Goal: Information Seeking & Learning: Find contact information

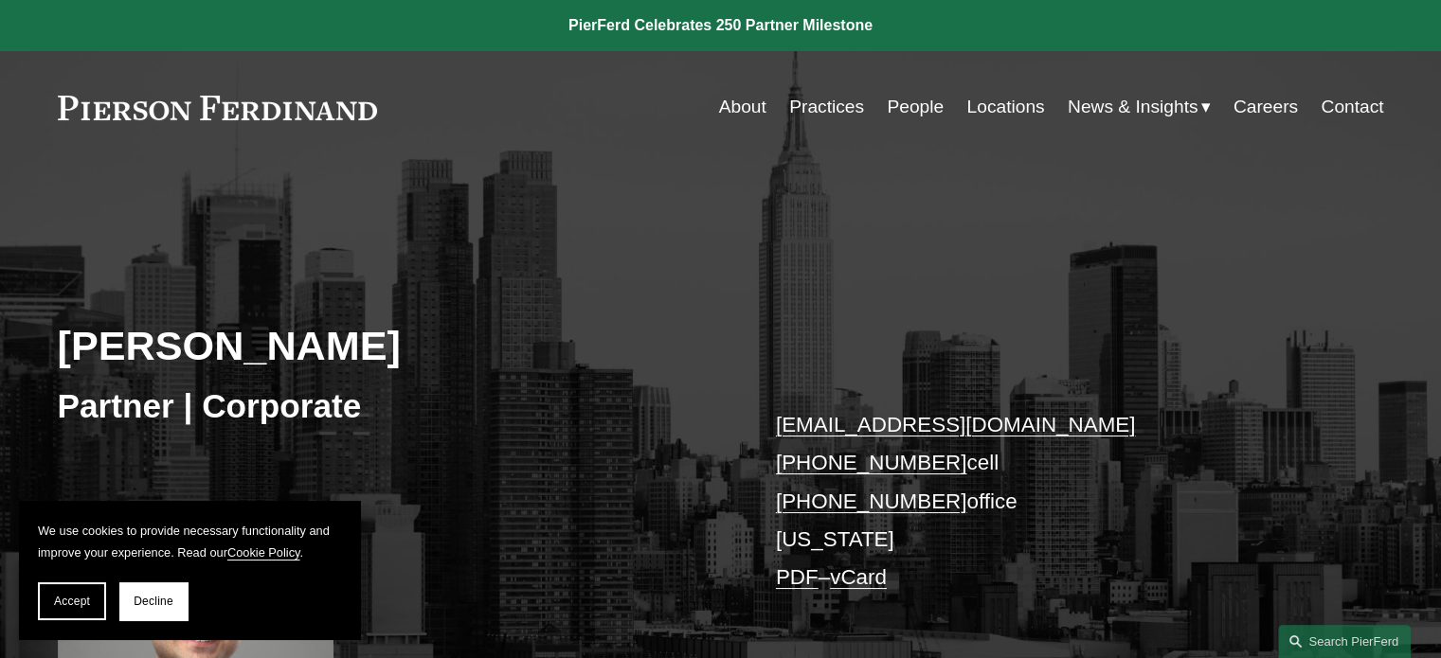
drag, startPoint x: 389, startPoint y: 99, endPoint x: 3, endPoint y: 95, distance: 386.5
click at [0, 98] on div "Skip to Content About Practices People Locations" at bounding box center [720, 107] width 1441 height 112
drag, startPoint x: 15, startPoint y: 95, endPoint x: 377, endPoint y: 154, distance: 366.7
click at [243, 128] on div "Skip to Content About Practices People Locations" at bounding box center [720, 107] width 1441 height 112
drag, startPoint x: 537, startPoint y: 90, endPoint x: 233, endPoint y: 139, distance: 308.0
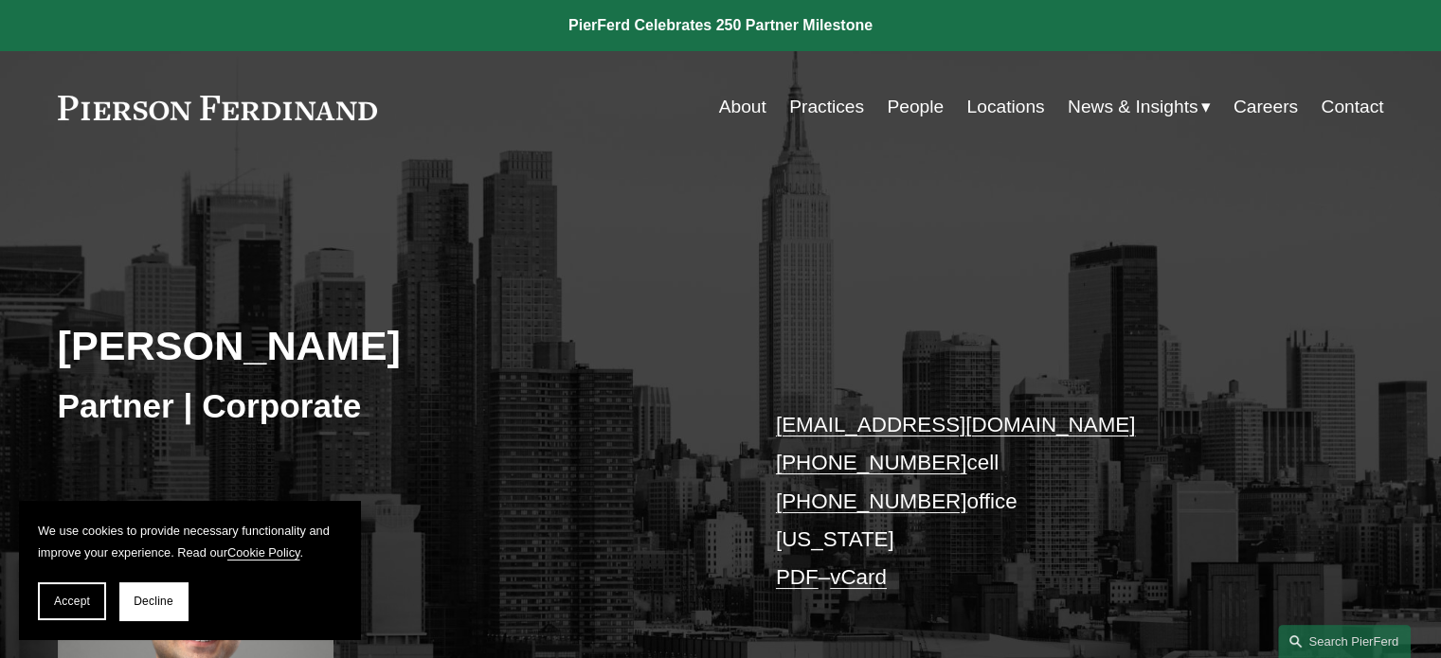
click at [235, 158] on div "Skip to Content About Practices People Locations" at bounding box center [720, 107] width 1441 height 112
click at [240, 116] on link at bounding box center [218, 108] width 320 height 25
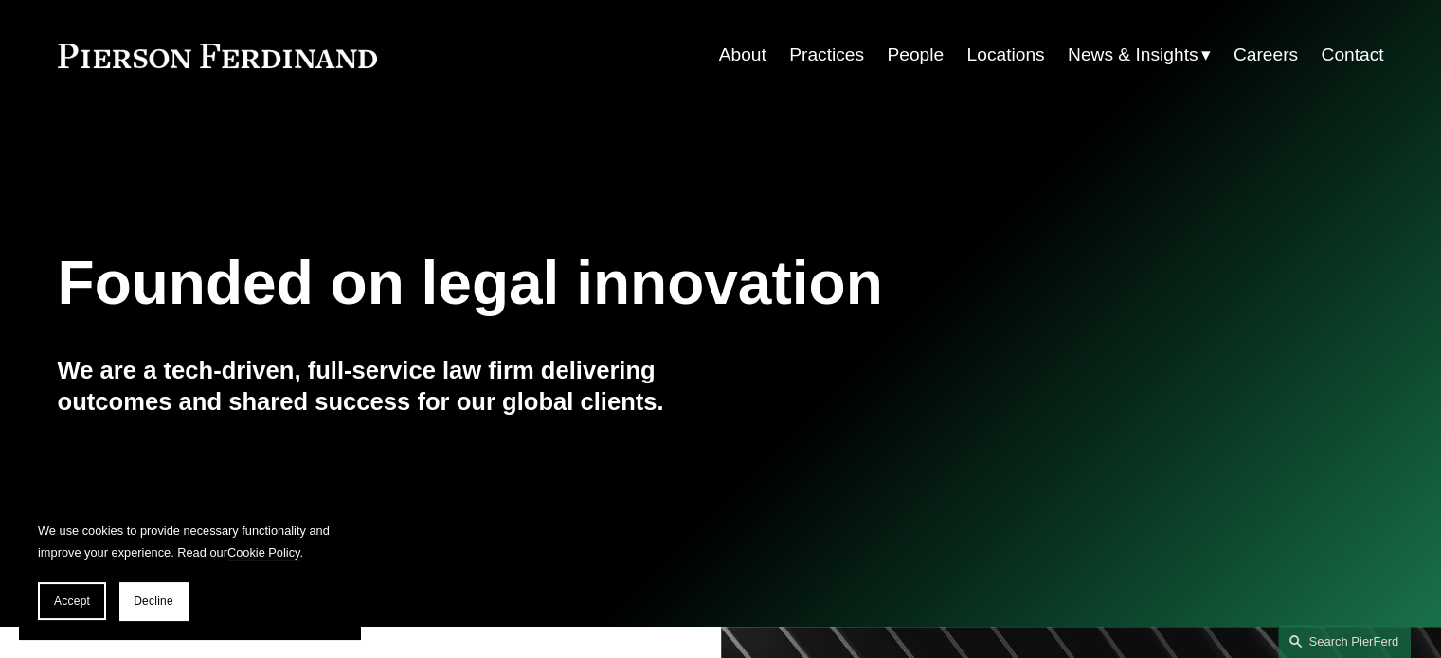
scroll to position [189, 0]
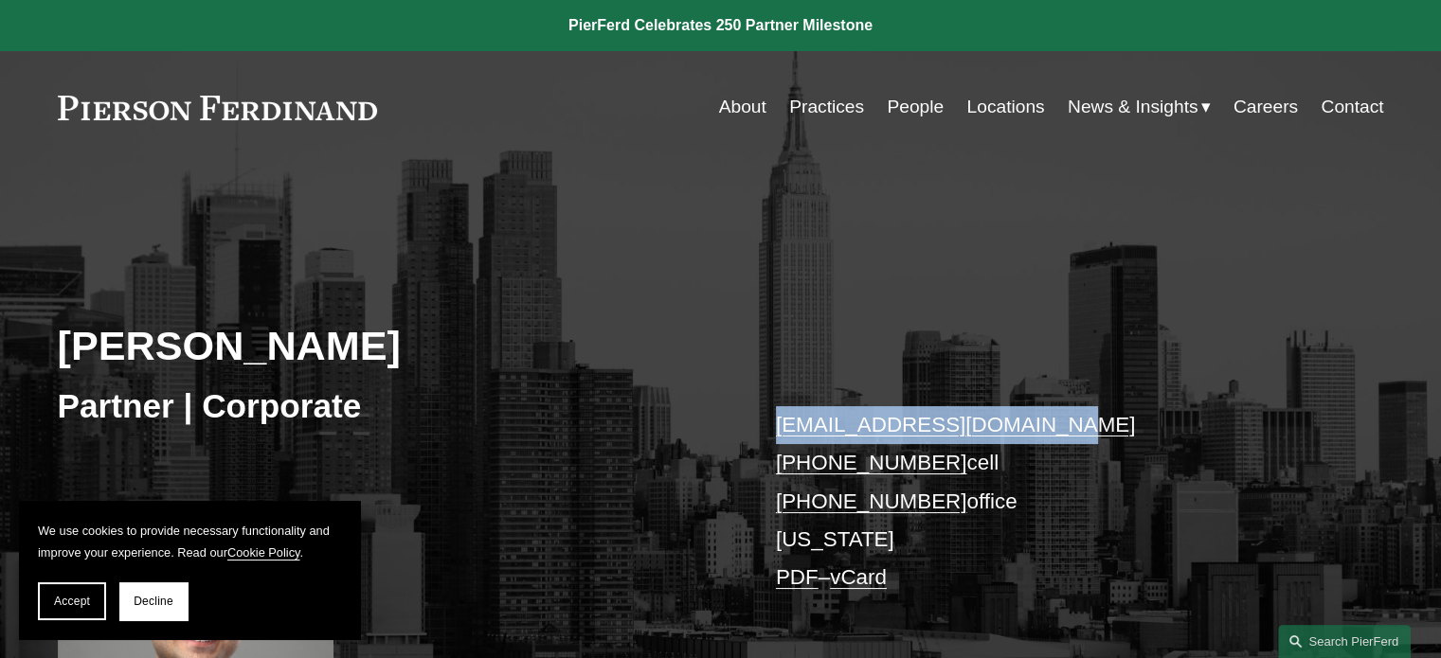
drag, startPoint x: 1049, startPoint y: 417, endPoint x: 773, endPoint y: 411, distance: 275.7
click at [773, 411] on div "Said Ertekin Partner | Corporate said.ertekin@pierferd.com +1.917.426.3830 cell…" at bounding box center [720, 478] width 1441 height 542
copy link "[EMAIL_ADDRESS][DOMAIN_NAME]"
